Goal: Answer question/provide support

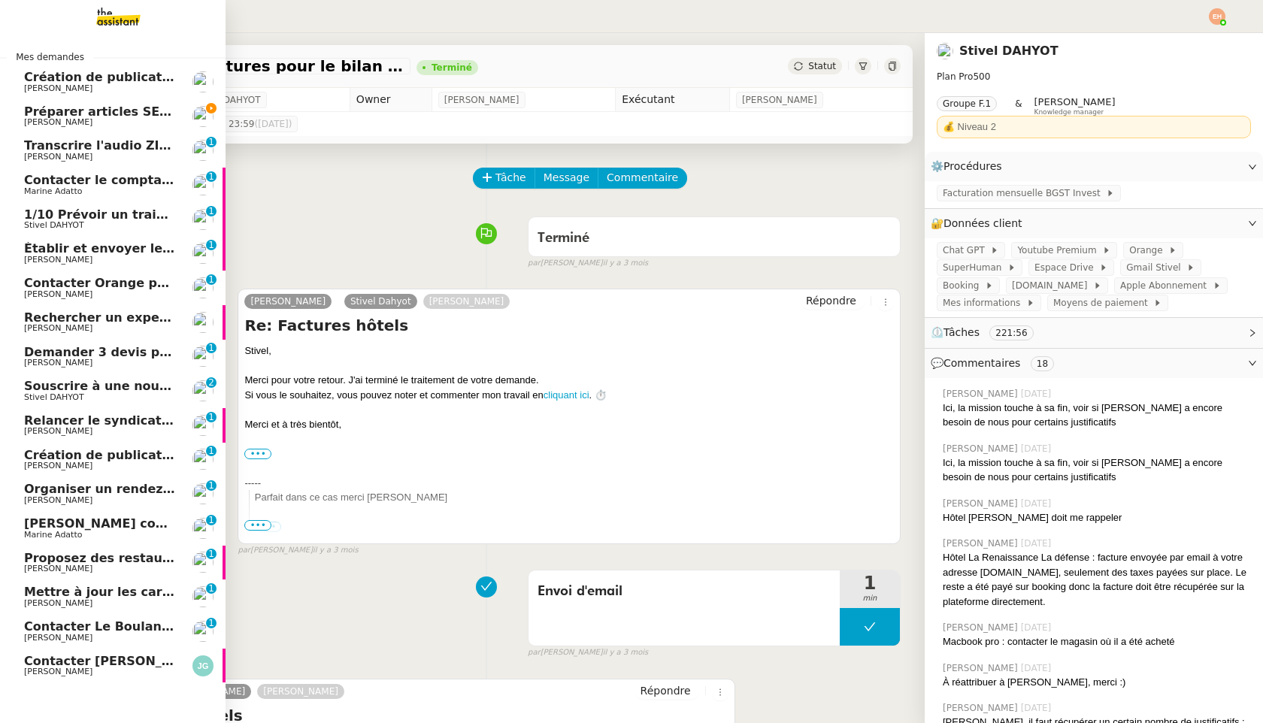
click at [73, 107] on span "Préparer articles SEO pour le blog" at bounding box center [140, 111] width 232 height 14
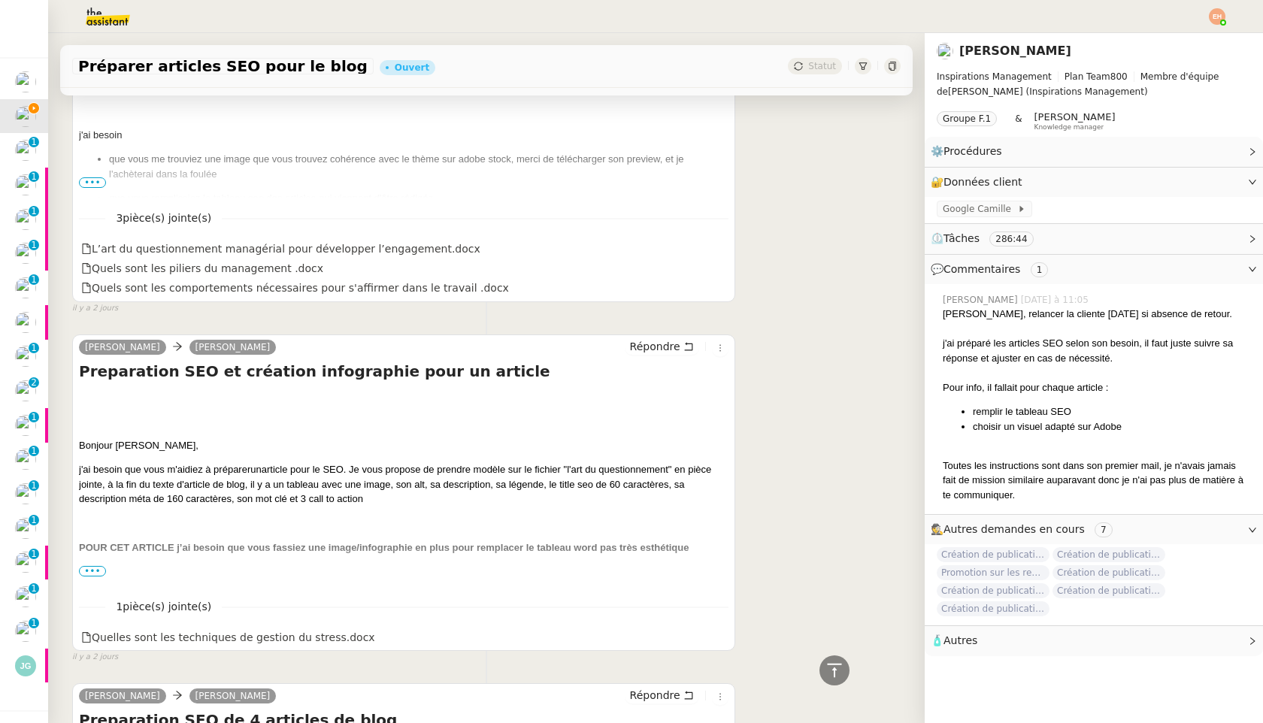
scroll to position [1700, 0]
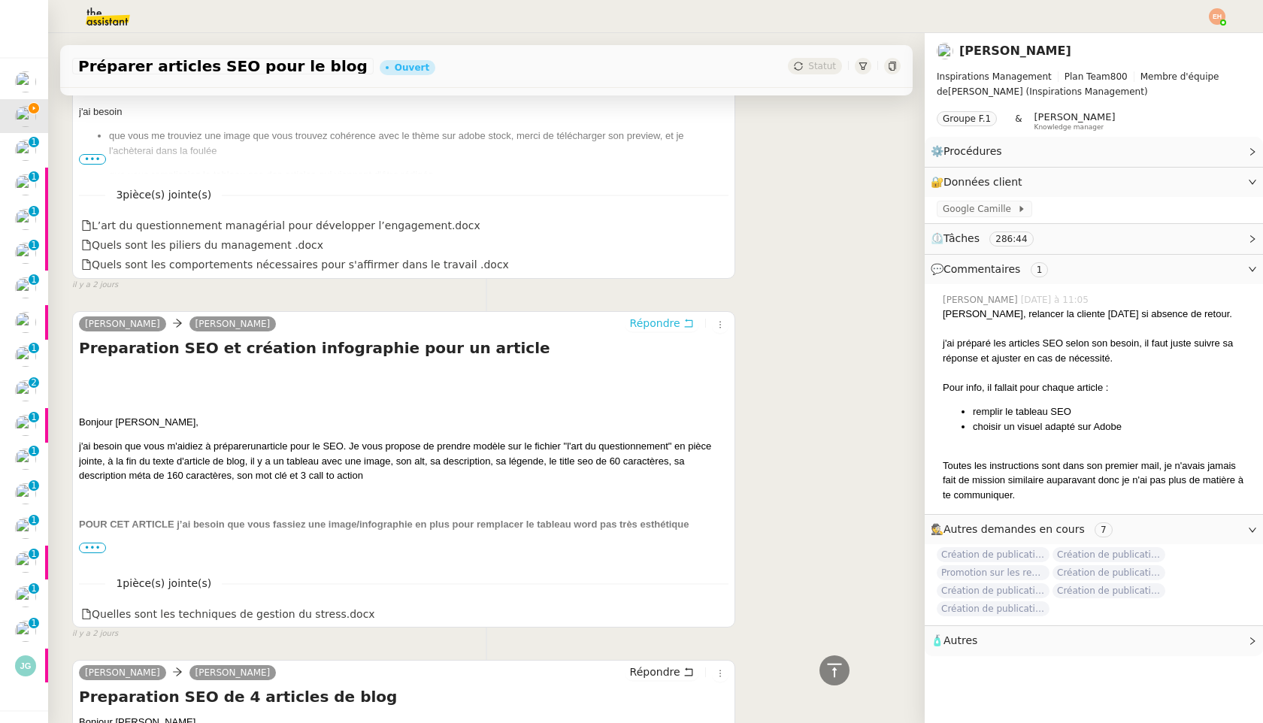
click at [672, 324] on span "Répondre" at bounding box center [655, 323] width 50 height 15
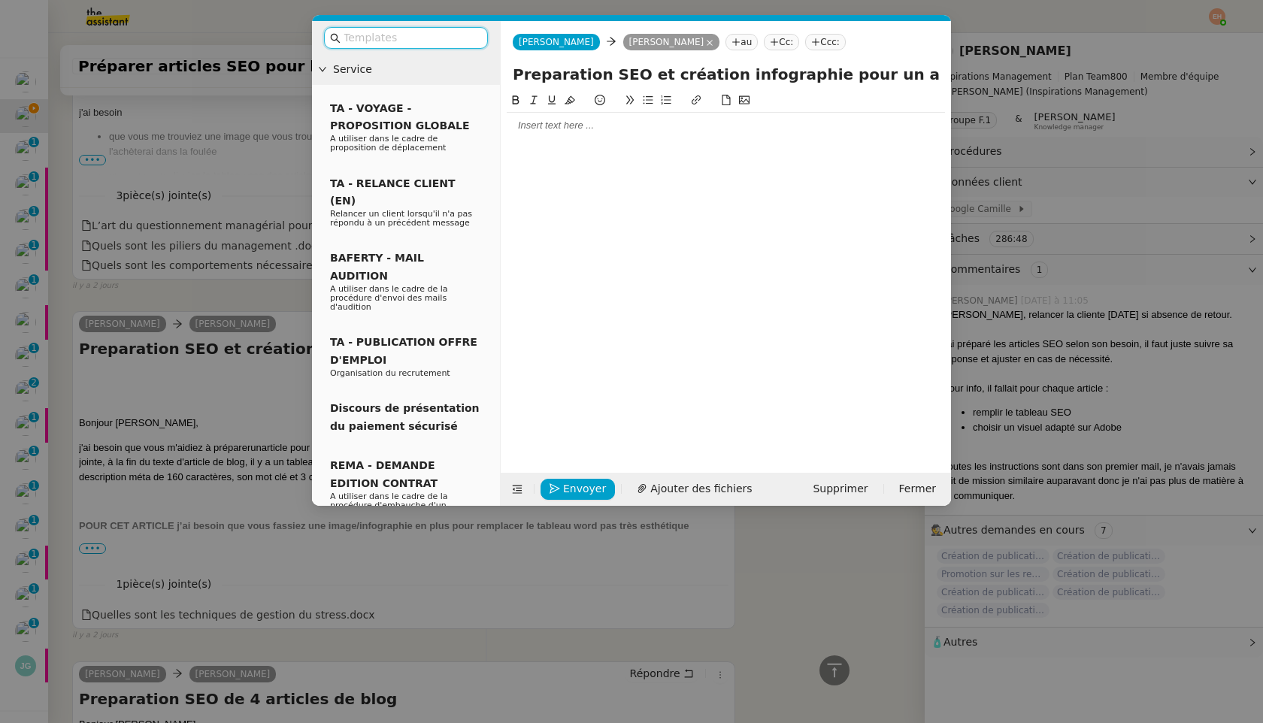
scroll to position [1818, 0]
drag, startPoint x: 681, startPoint y: 472, endPoint x: 675, endPoint y: 481, distance: 10.8
click at [679, 476] on div "Envoyer Ajouter des fichiers Supprimer Fermer" at bounding box center [726, 489] width 450 height 33
click at [672, 489] on span "Ajouter des fichiers" at bounding box center [700, 488] width 101 height 17
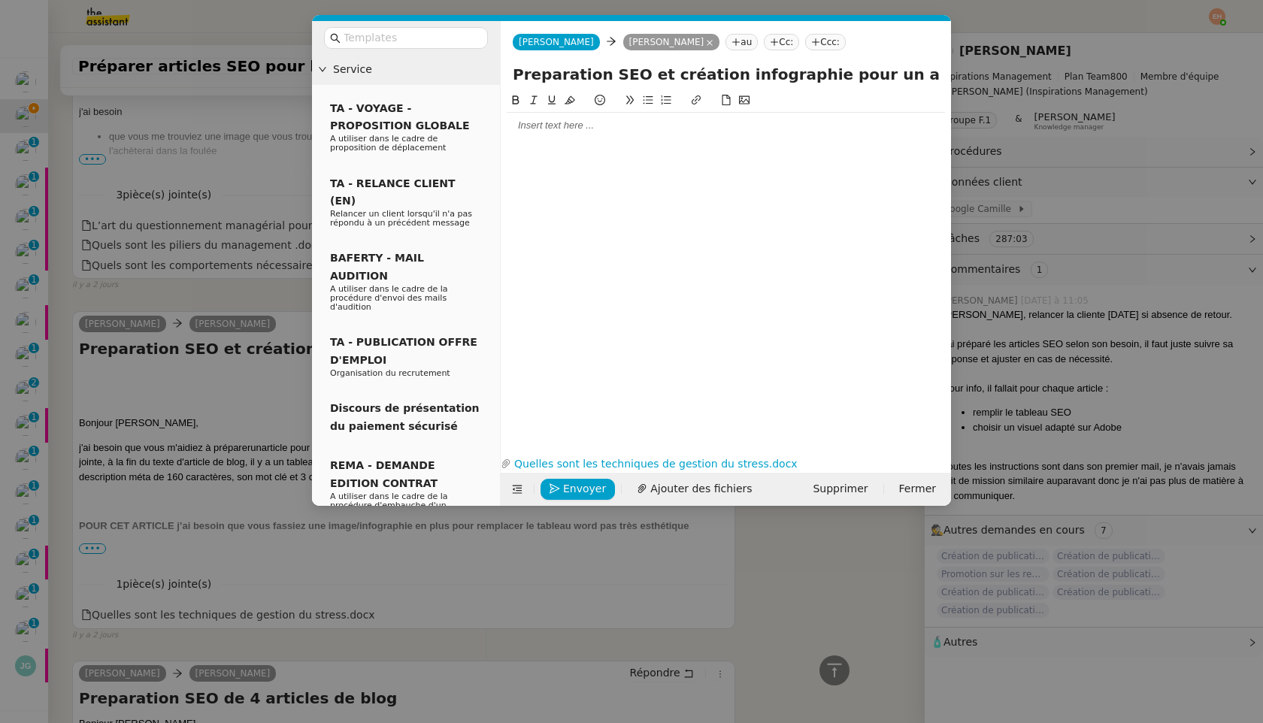
click at [241, 264] on nz-modal-container "Service TA - VOYAGE - PROPOSITION GLOBALE A utiliser dans le cadre de propositi…" at bounding box center [631, 361] width 1263 height 723
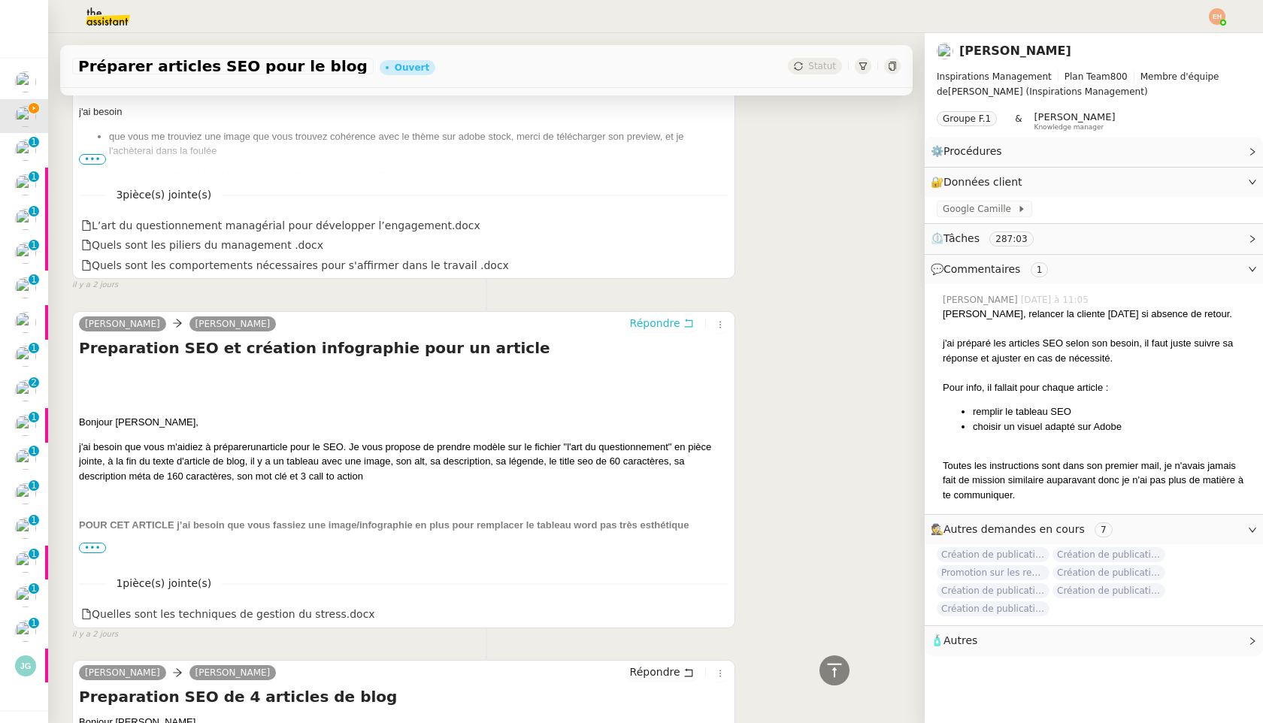
scroll to position [0, 0]
